Goal: Check status: Check status

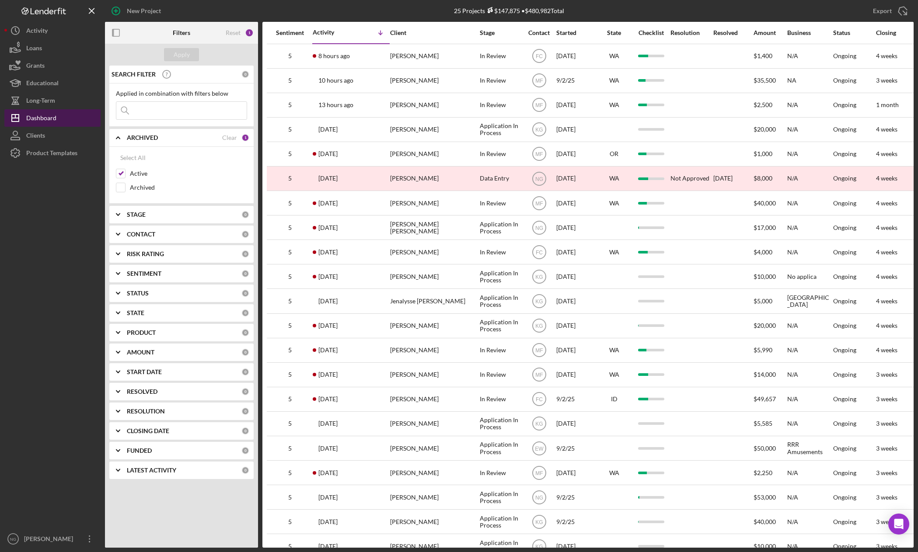
click at [50, 115] on div "Dashboard" at bounding box center [41, 119] width 30 height 20
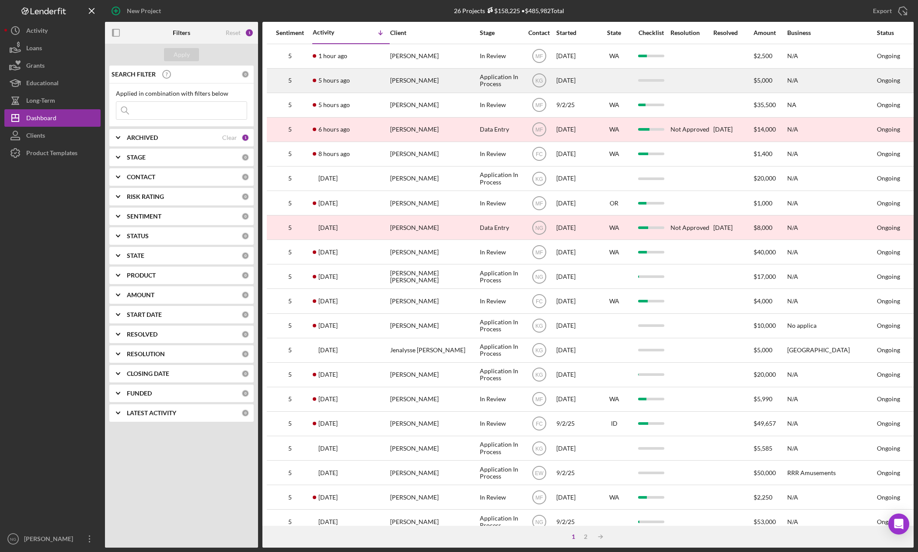
click at [441, 84] on div "[PERSON_NAME]" at bounding box center [433, 80] width 87 height 23
